Goal: Information Seeking & Learning: Learn about a topic

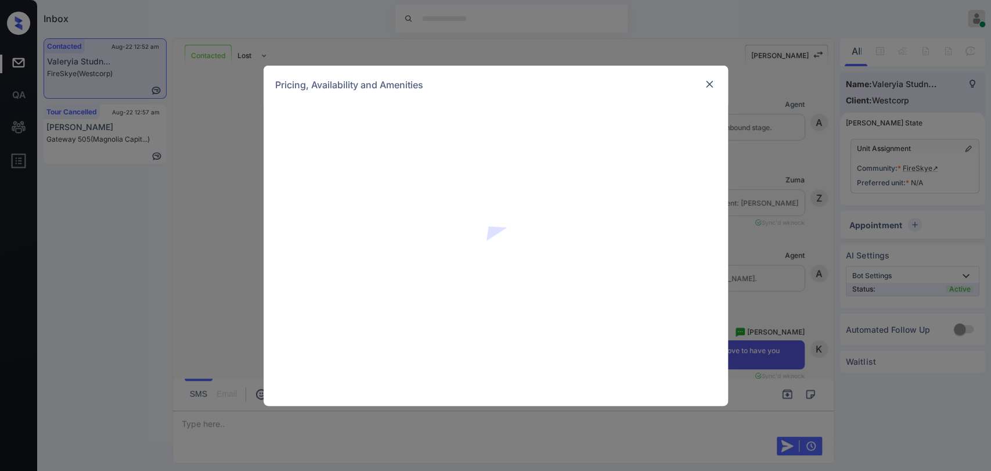
scroll to position [235, 0]
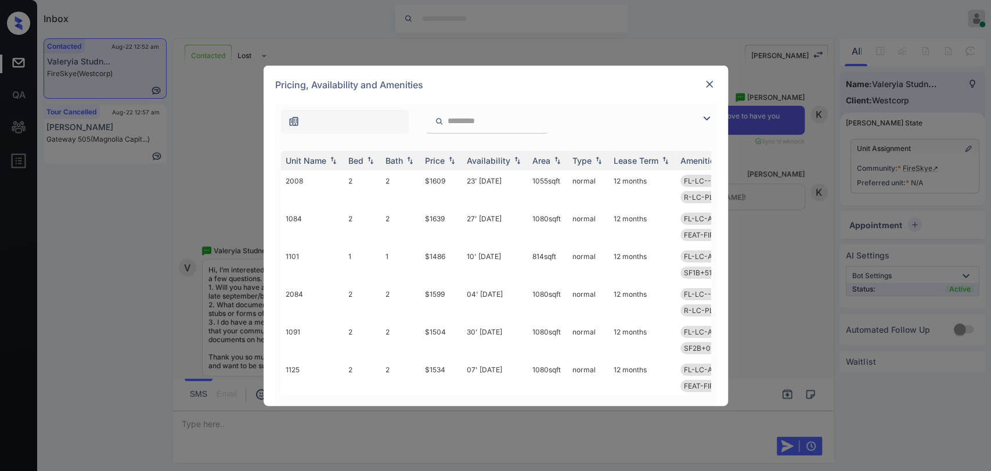
click at [711, 117] on img at bounding box center [707, 118] width 14 height 14
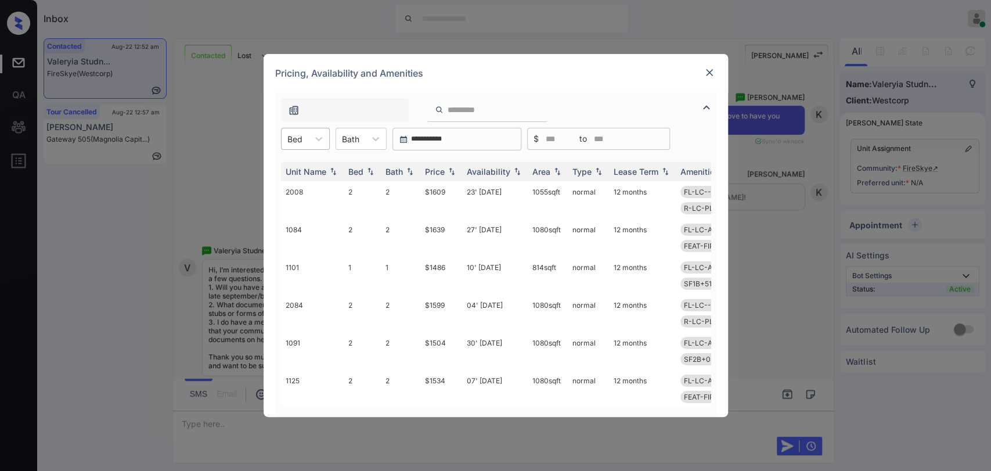
click at [304, 137] on div "Bed" at bounding box center [295, 139] width 27 height 17
click at [302, 164] on div "1" at bounding box center [305, 167] width 49 height 21
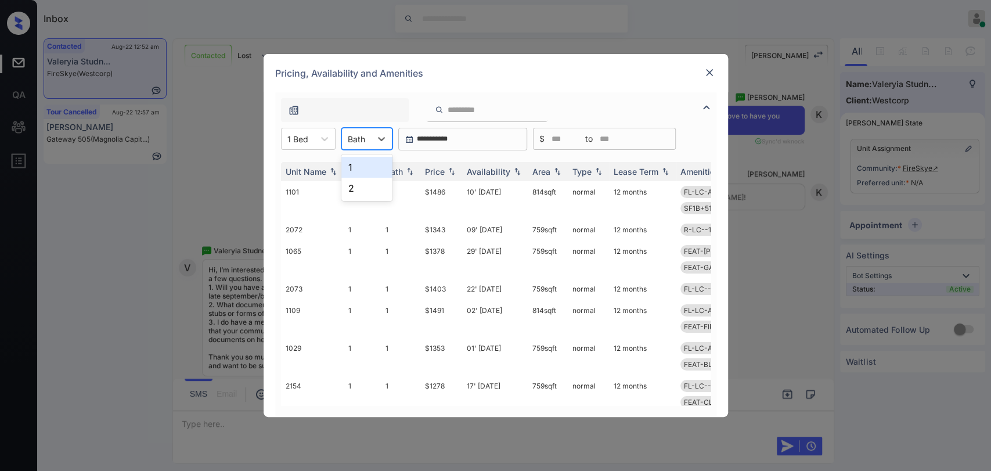
click at [353, 138] on div at bounding box center [356, 139] width 17 height 12
click at [361, 168] on div "1" at bounding box center [366, 167] width 51 height 21
click at [431, 168] on div "Price" at bounding box center [435, 172] width 20 height 10
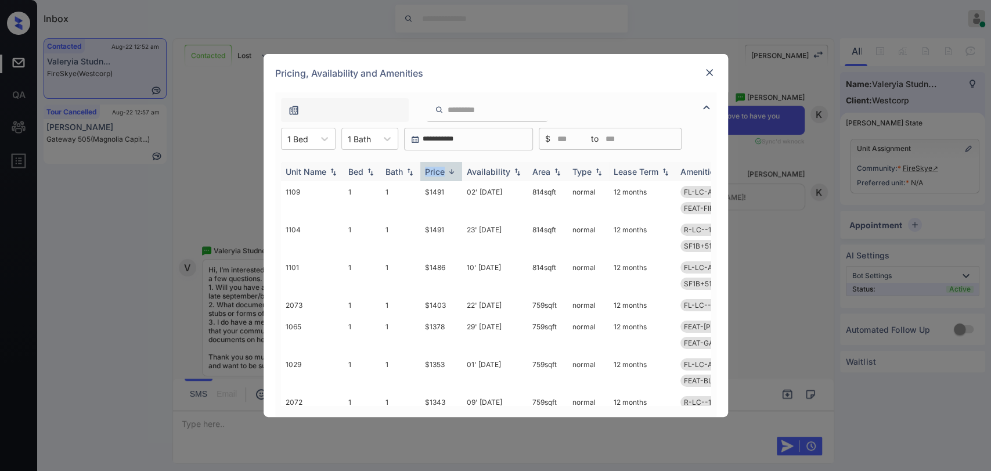
click at [431, 168] on div "Price" at bounding box center [435, 172] width 20 height 10
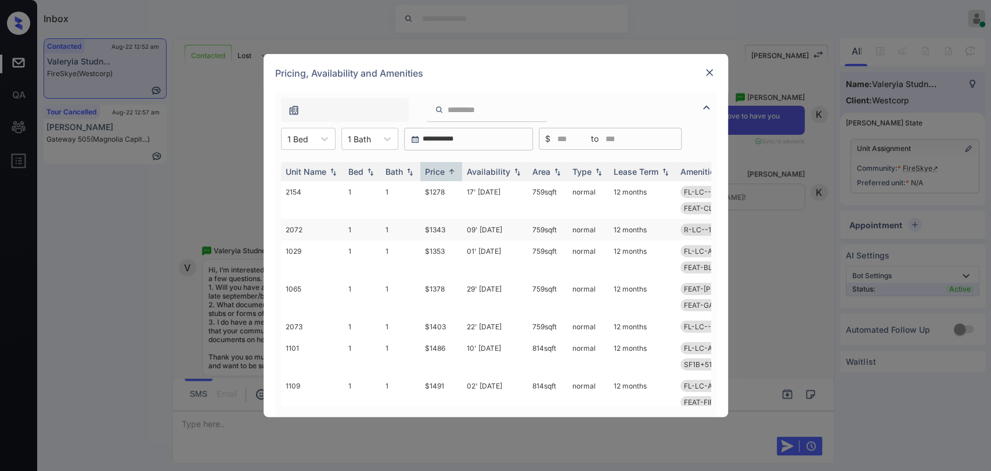
click at [428, 230] on td "$1343" at bounding box center [441, 229] width 42 height 21
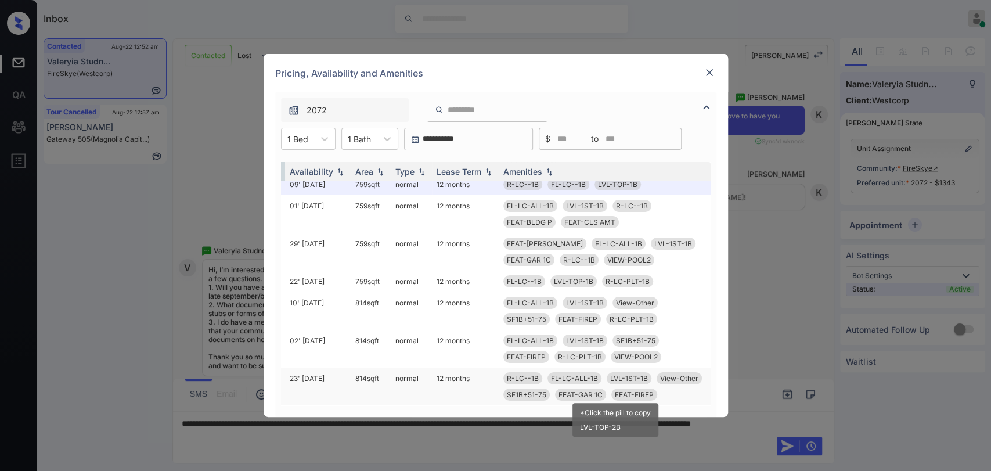
scroll to position [0, 186]
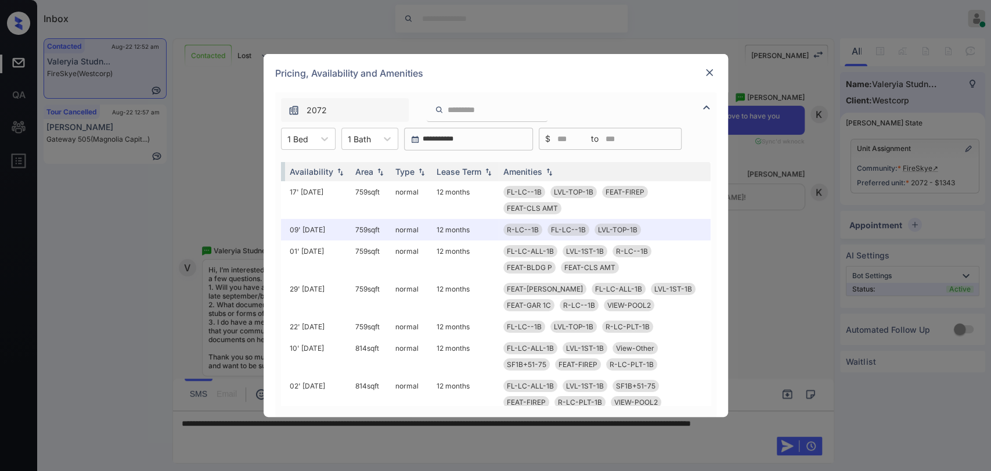
click at [708, 75] on img at bounding box center [710, 73] width 12 height 12
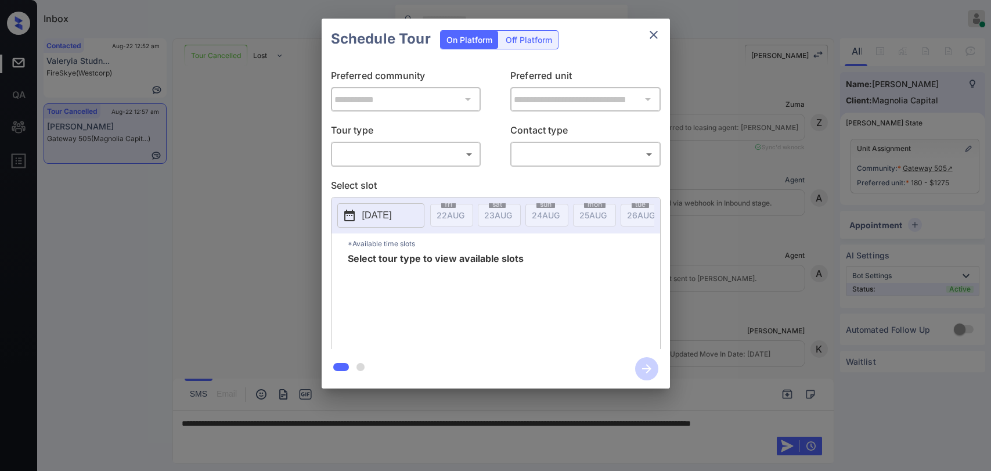
click at [439, 160] on body "Inbox Ajaya G Online Set yourself offline Set yourself on break Profile Switch …" at bounding box center [495, 235] width 991 height 471
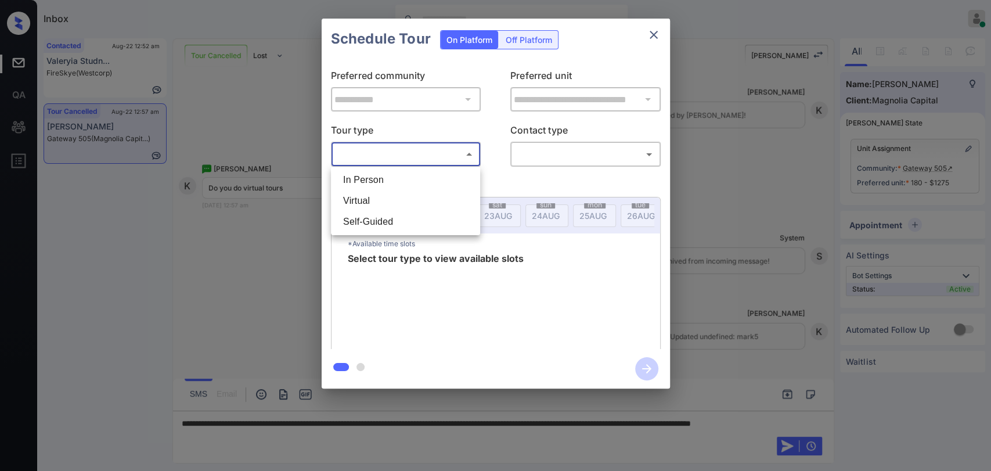
click at [650, 37] on div at bounding box center [495, 235] width 991 height 471
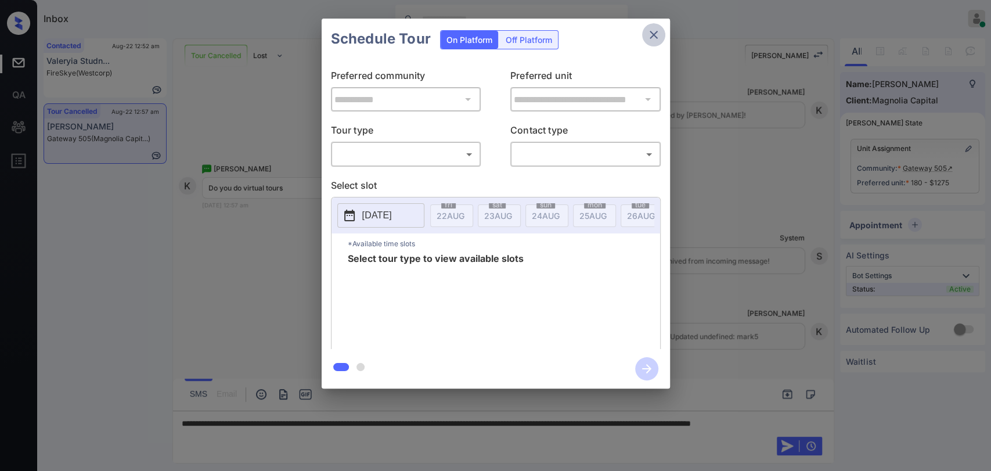
click at [658, 35] on icon "close" at bounding box center [654, 35] width 14 height 14
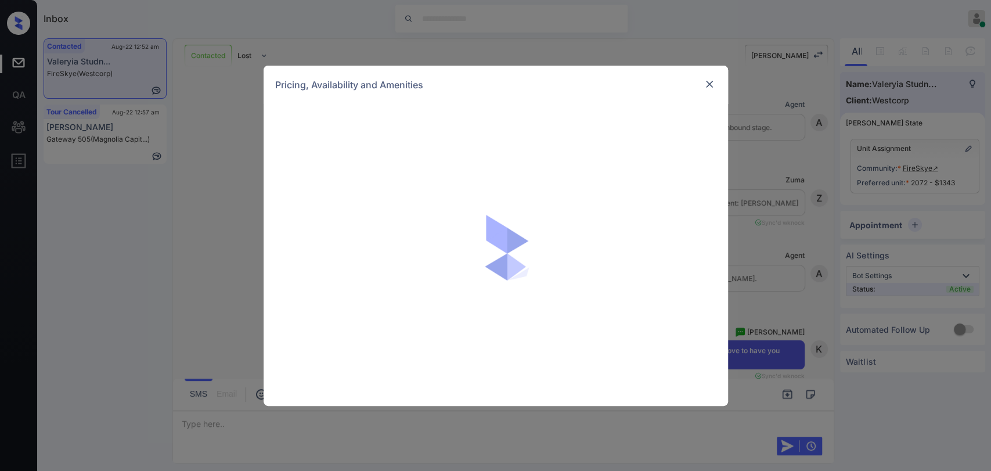
scroll to position [310, 0]
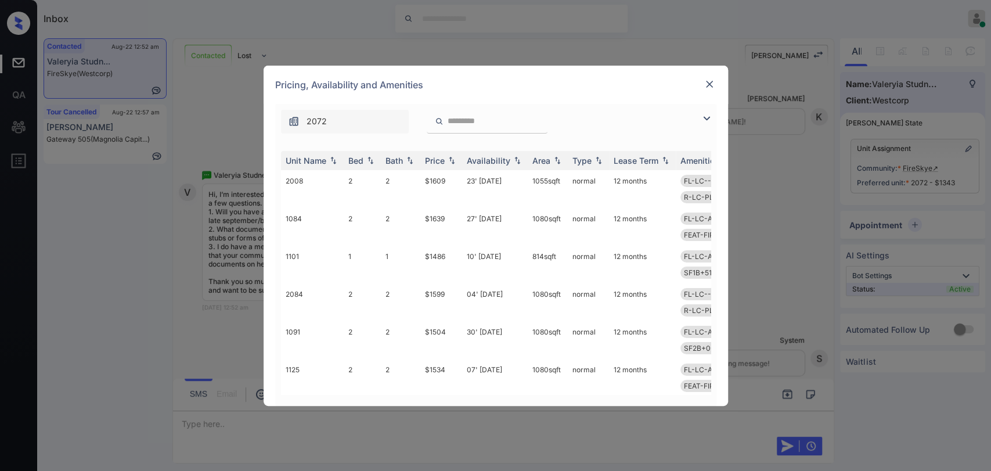
click at [706, 117] on img at bounding box center [707, 118] width 14 height 14
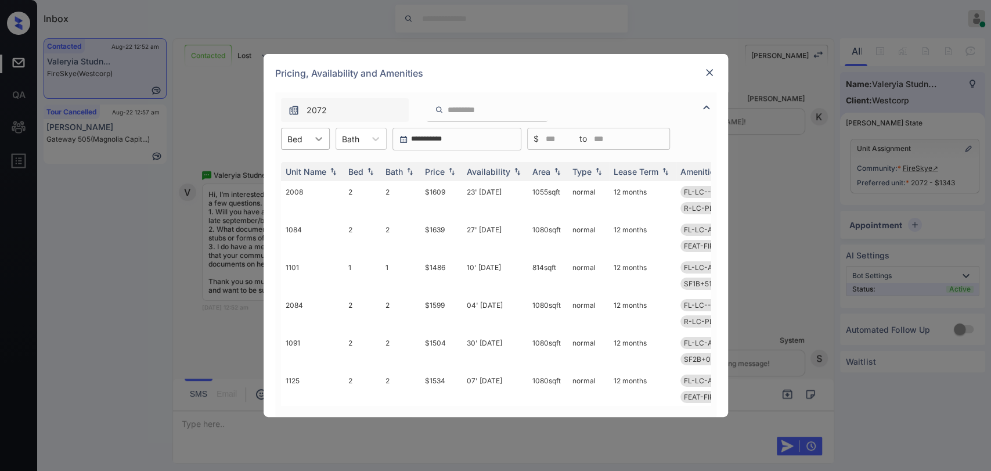
click at [314, 136] on icon at bounding box center [319, 139] width 12 height 12
click at [294, 174] on div "1" at bounding box center [305, 167] width 49 height 21
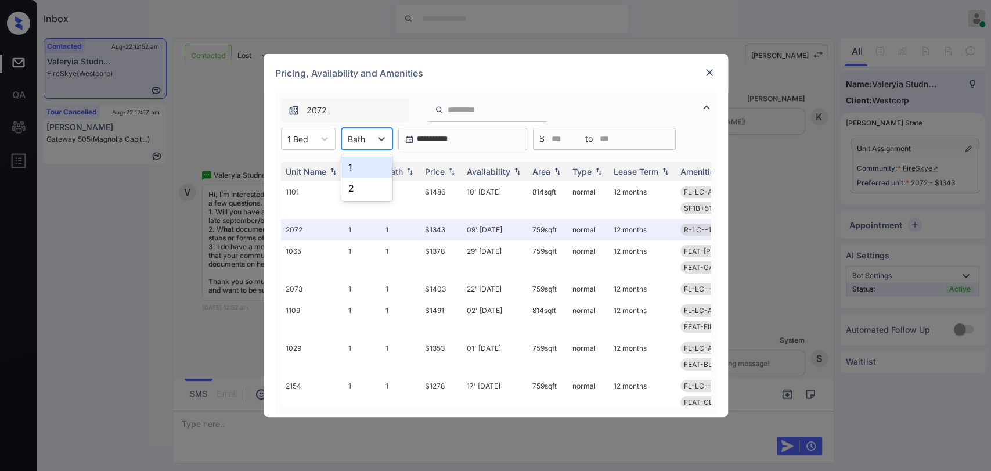
click at [366, 142] on div "Bath" at bounding box center [356, 139] width 29 height 17
click at [361, 164] on div "1" at bounding box center [366, 167] width 51 height 21
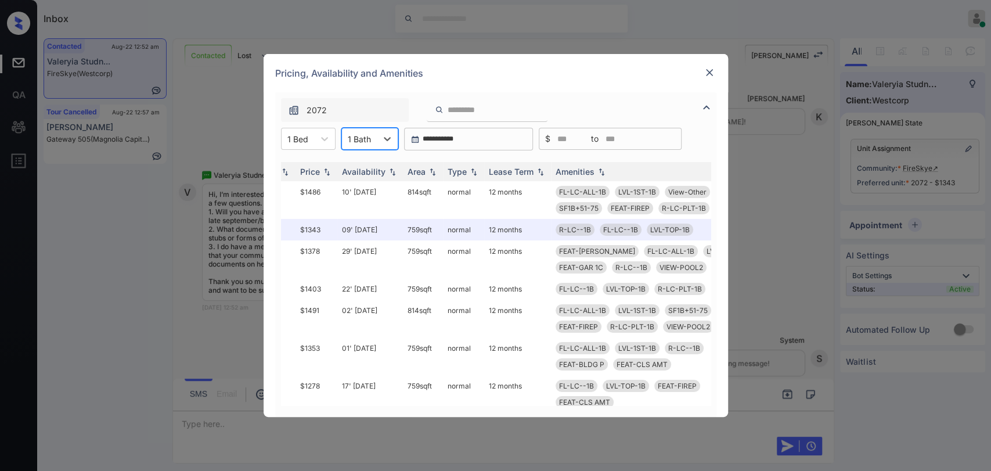
scroll to position [0, 163]
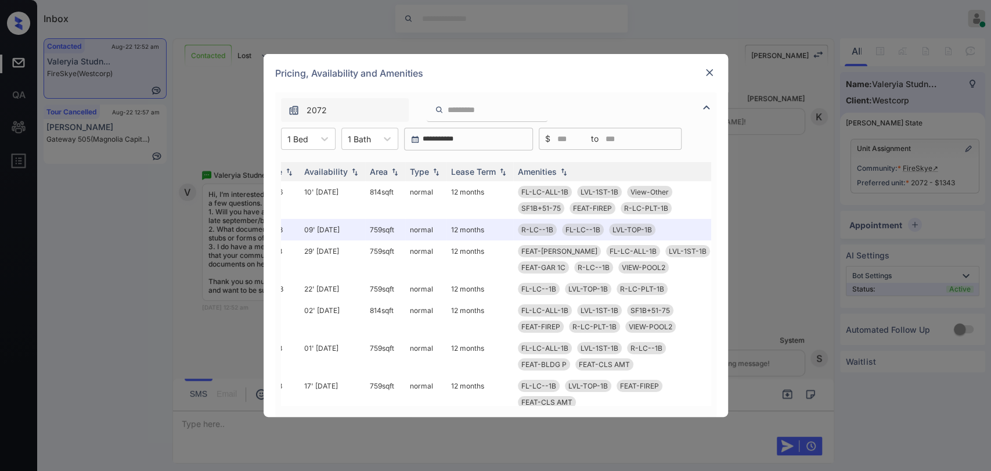
click at [603, 410] on div "Unit Name Bed Bath Price Availability Area Type Lease Term Amenities 1101 1 1 $…" at bounding box center [495, 283] width 441 height 266
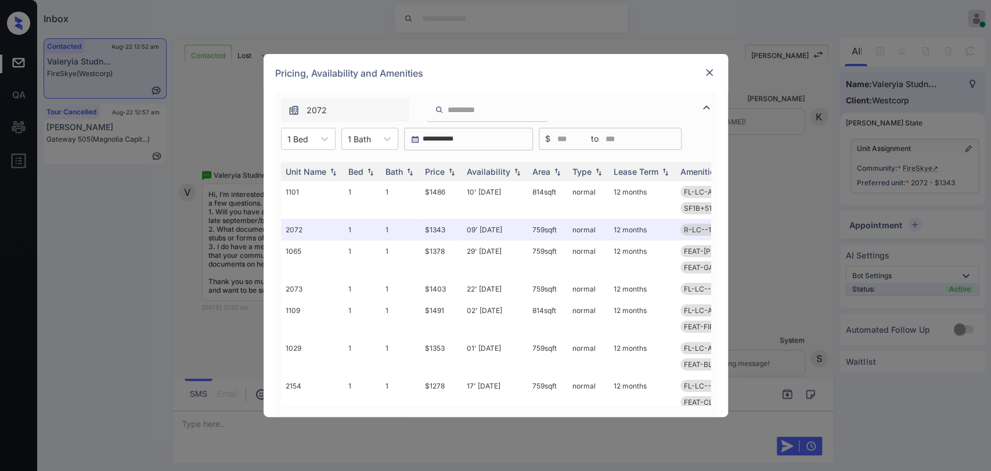
click at [709, 76] on img at bounding box center [710, 73] width 12 height 12
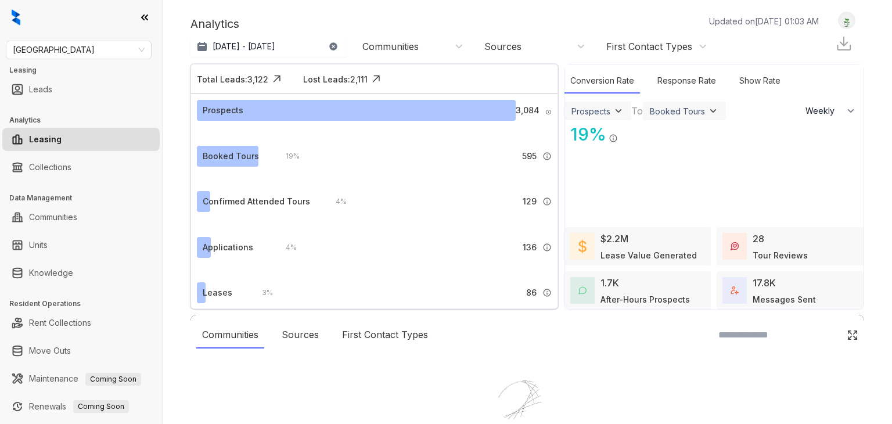
select select "******"
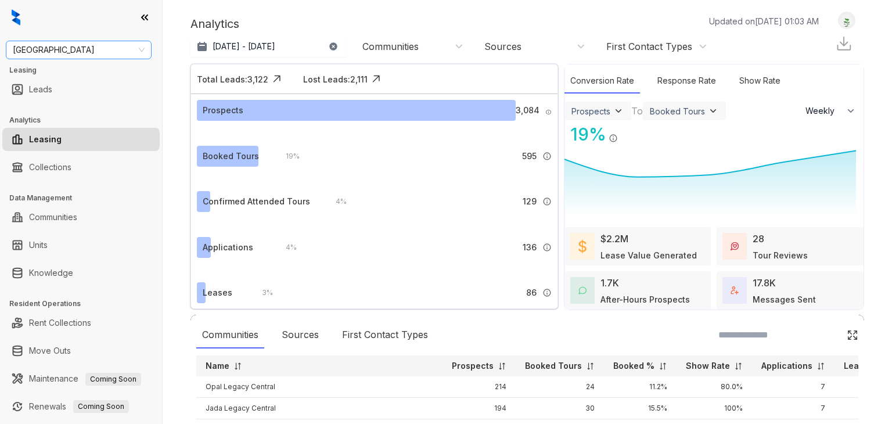
click at [76, 42] on span "[GEOGRAPHIC_DATA]" at bounding box center [79, 49] width 132 height 17
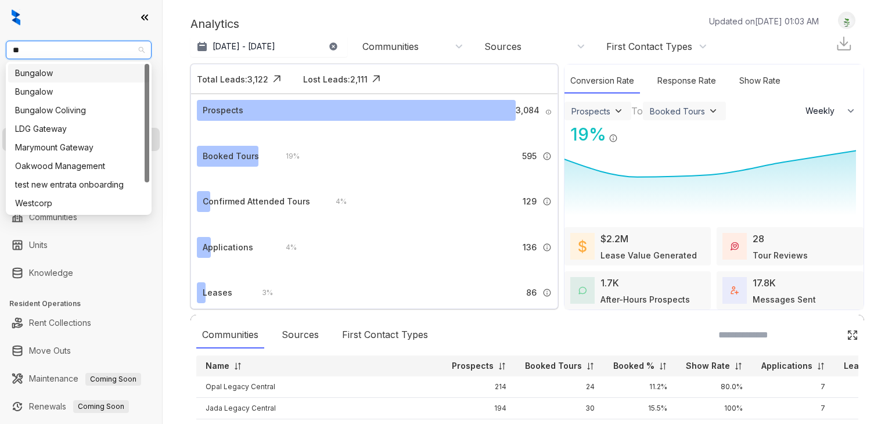
type input "***"
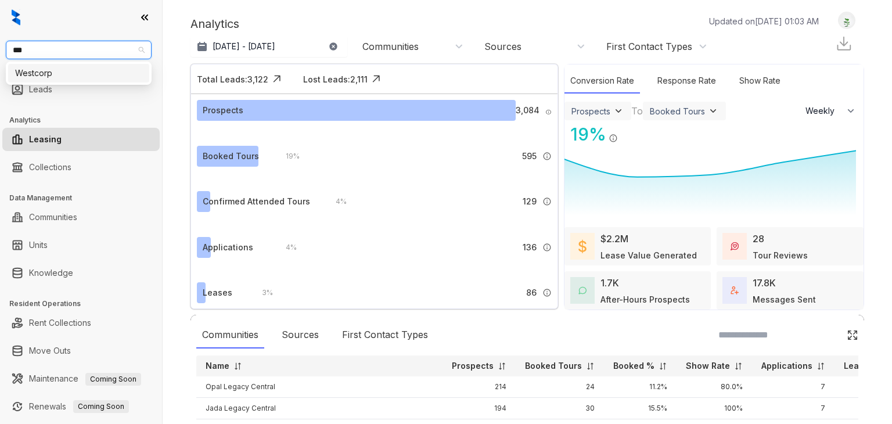
click at [52, 73] on div "Westcorp" at bounding box center [78, 73] width 127 height 13
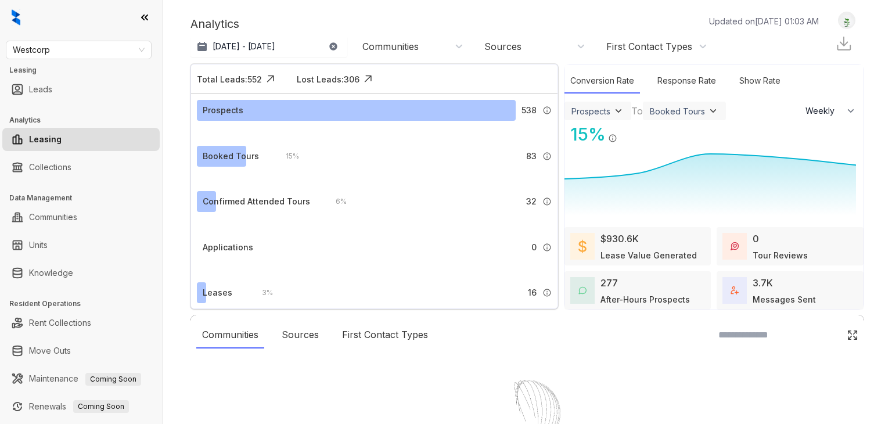
select select "******"
click at [57, 272] on div at bounding box center [446, 212] width 892 height 424
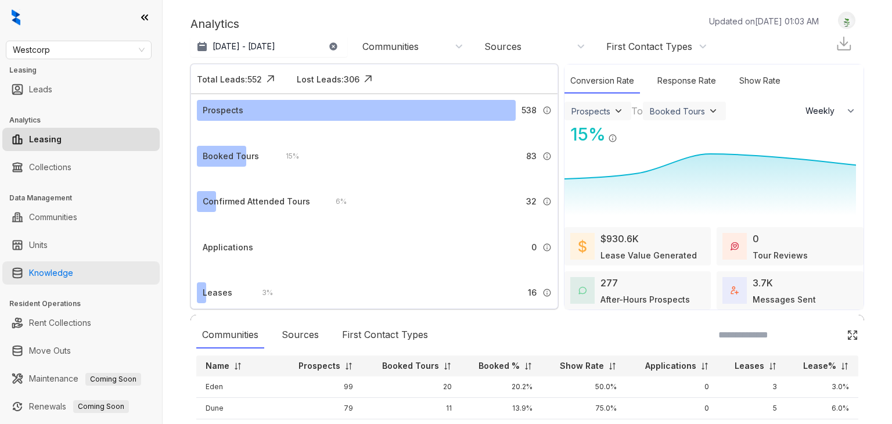
click at [57, 272] on link "Knowledge" at bounding box center [51, 272] width 44 height 23
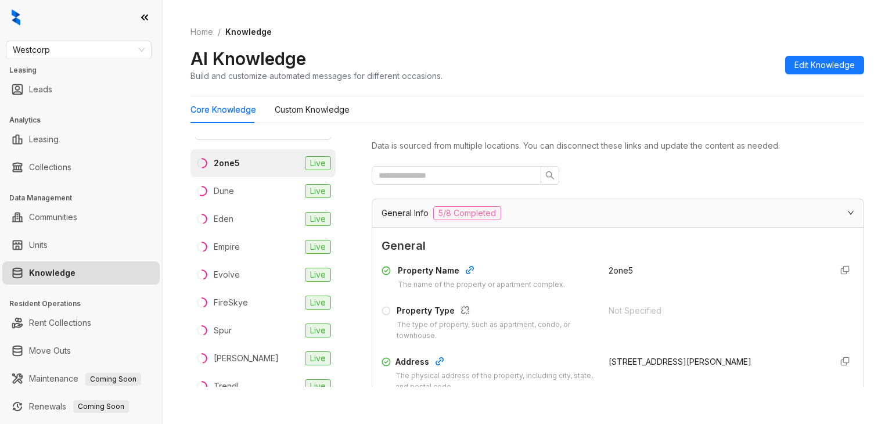
scroll to position [31, 0]
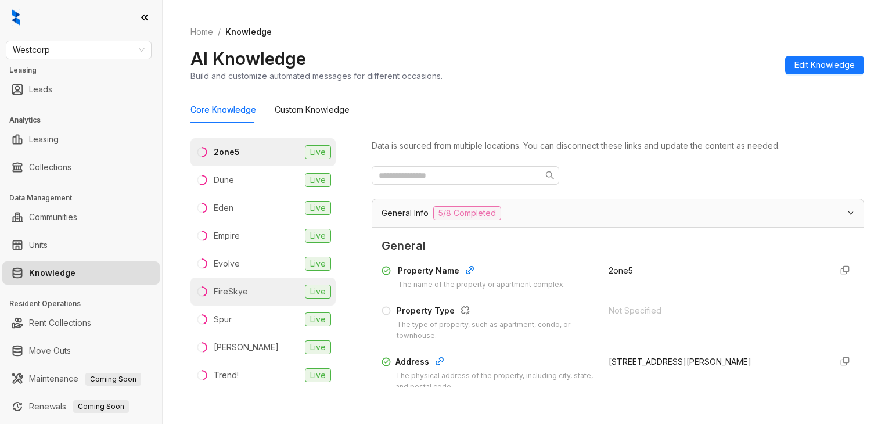
click at [216, 281] on li "FireSkye Live" at bounding box center [262, 292] width 145 height 28
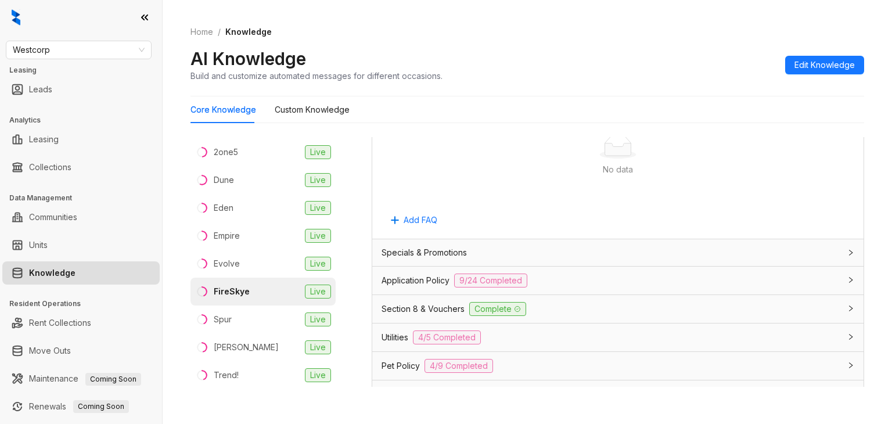
scroll to position [755, 0]
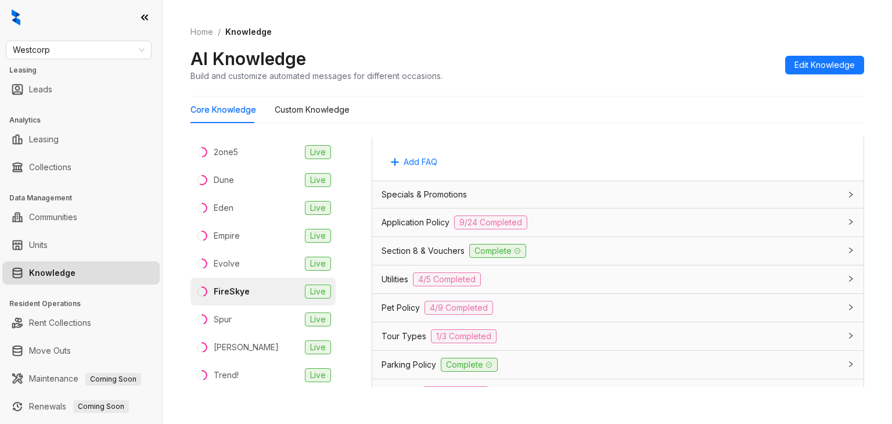
click at [418, 236] on div "Application Policy 9/24 Completed" at bounding box center [617, 222] width 491 height 28
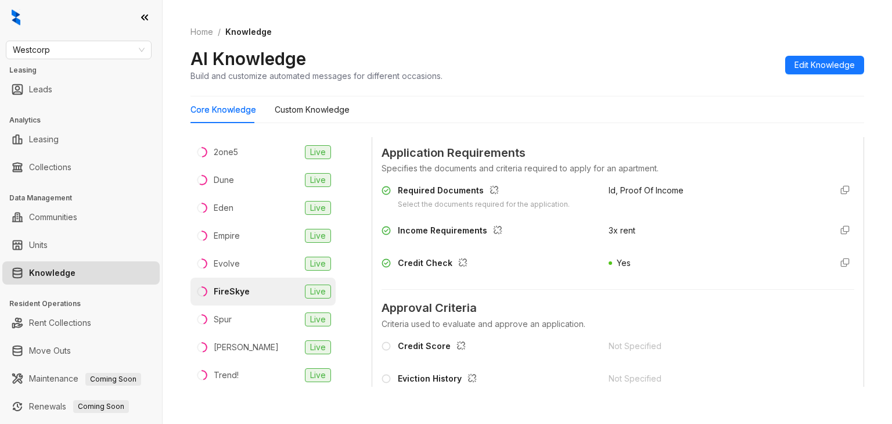
scroll to position [987, 0]
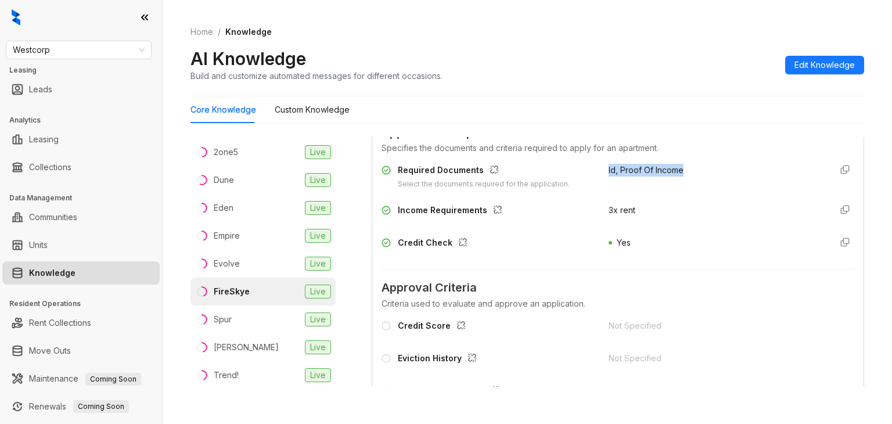
drag, startPoint x: 590, startPoint y: 186, endPoint x: 677, endPoint y: 186, distance: 87.1
click at [677, 186] on div "Required Documents Select the documents required for the application. Id, Proof…" at bounding box center [617, 177] width 473 height 26
copy span "Id, Proof Of Income"
drag, startPoint x: 627, startPoint y: 218, endPoint x: 590, endPoint y: 221, distance: 37.3
click at [590, 221] on div "Income Requirements 3x rent" at bounding box center [617, 213] width 473 height 19
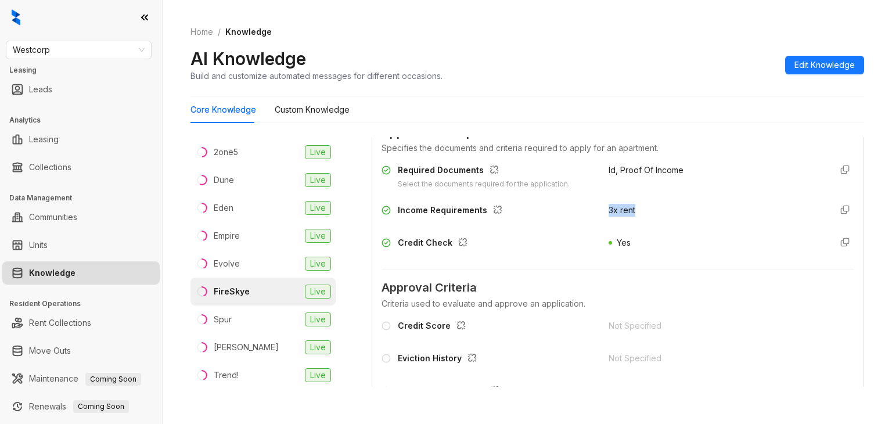
copy span "3x rent"
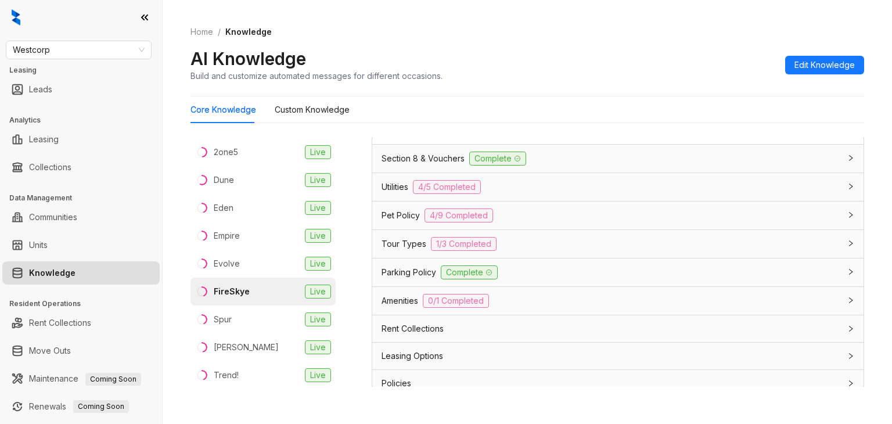
scroll to position [2369, 0]
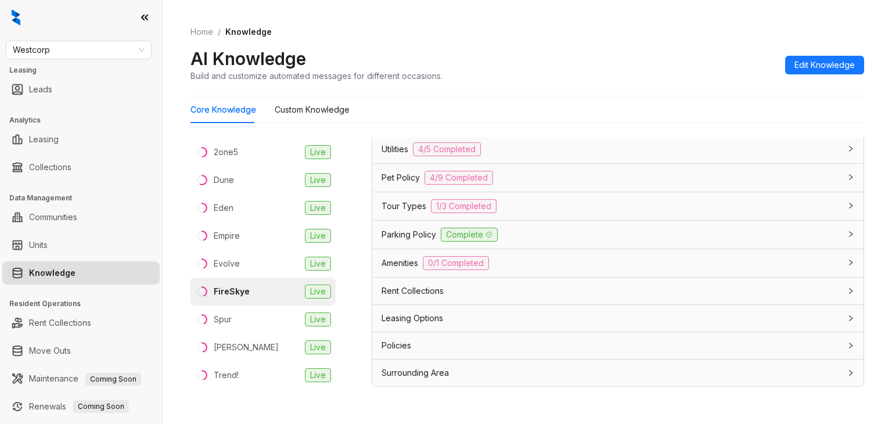
click at [399, 189] on div "Pet Policy 4/9 Completed" at bounding box center [617, 178] width 491 height 28
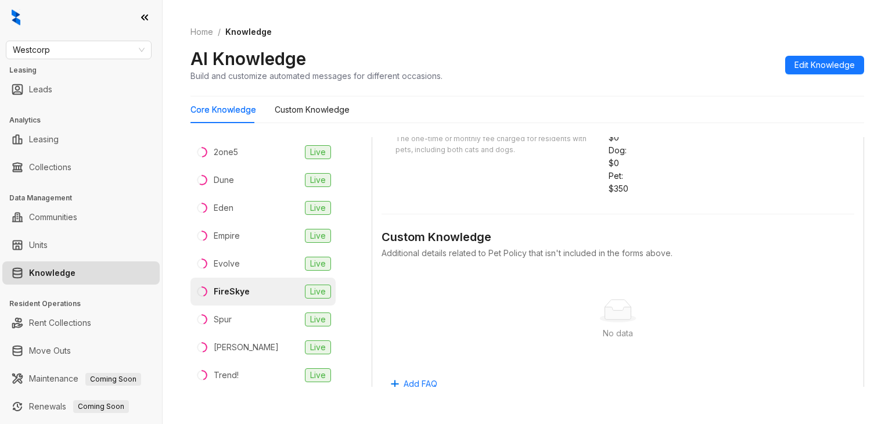
scroll to position [3096, 0]
